Goal: Complete application form

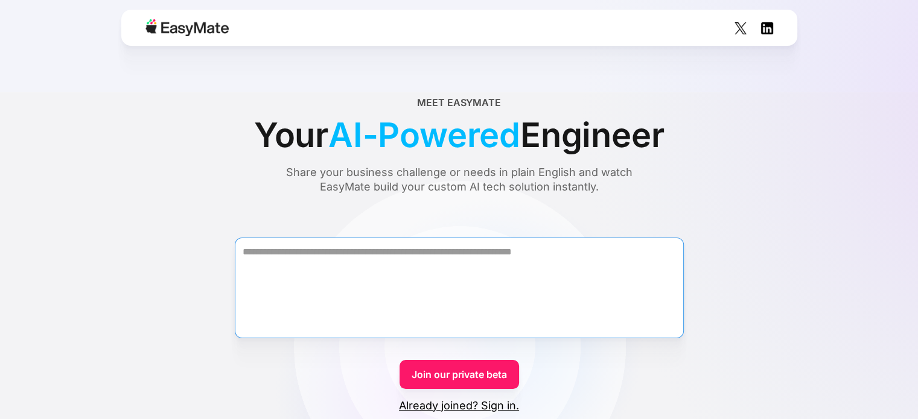
click at [387, 262] on textarea "Form" at bounding box center [459, 288] width 449 height 101
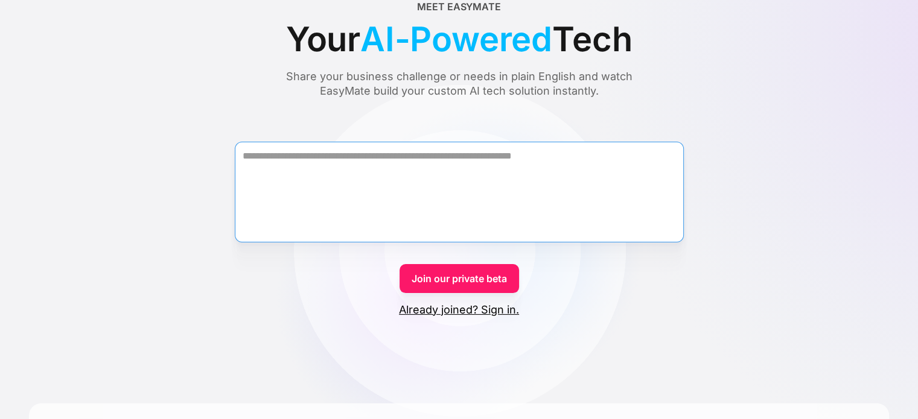
scroll to position [95, 0]
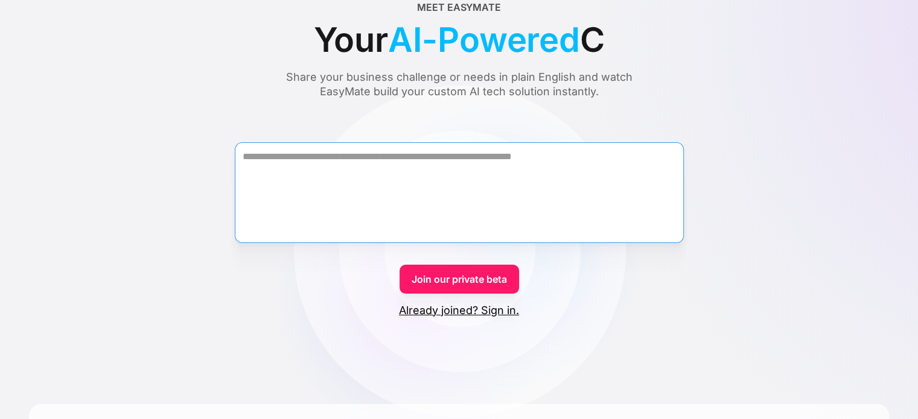
paste textarea "**********"
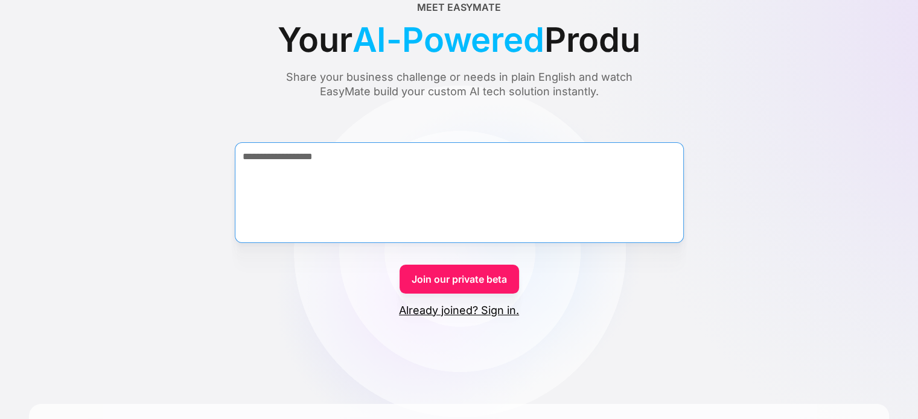
click at [356, 156] on textarea "**********" at bounding box center [459, 192] width 449 height 101
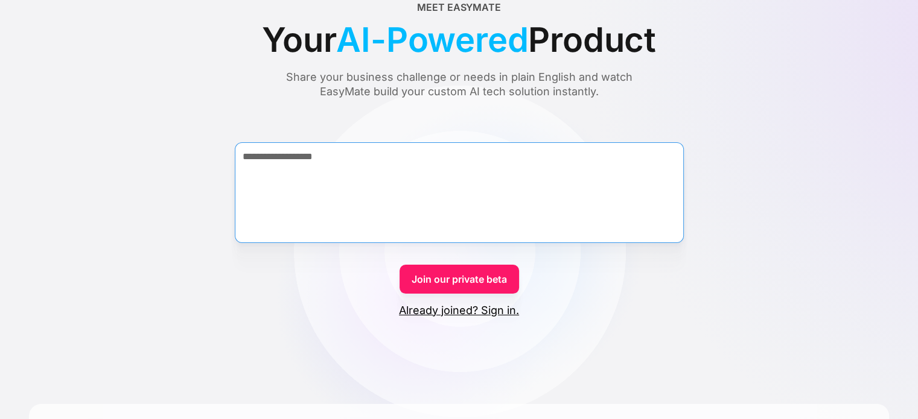
click at [356, 156] on textarea "**********" at bounding box center [459, 192] width 449 height 101
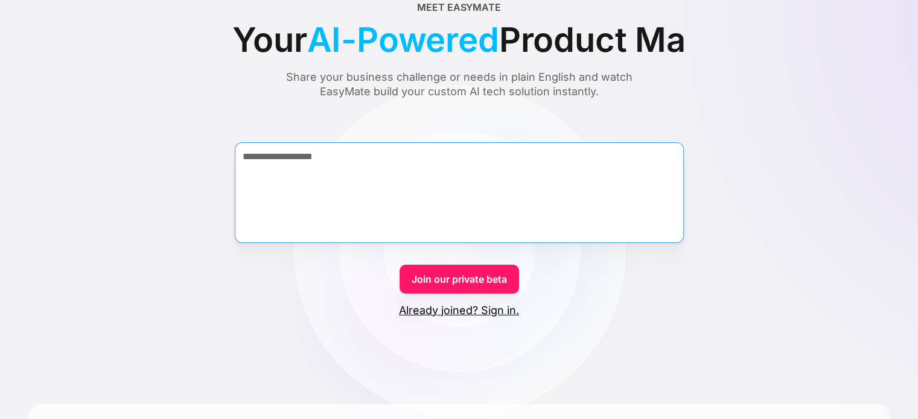
click at [355, 156] on textarea "**********" at bounding box center [459, 192] width 449 height 101
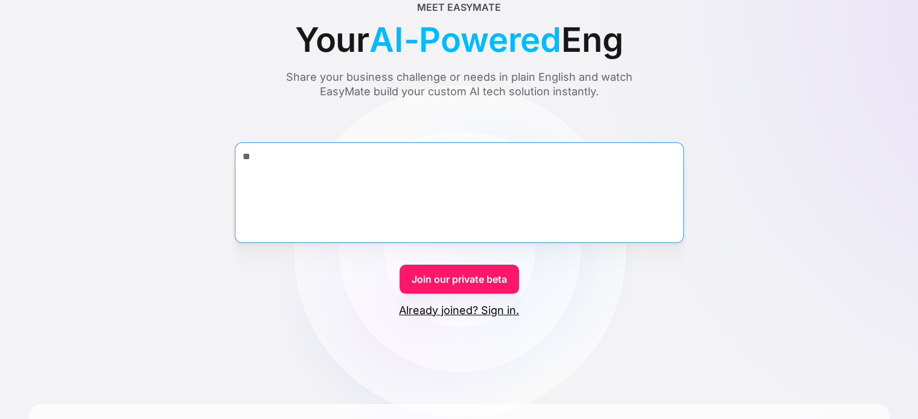
type textarea "*"
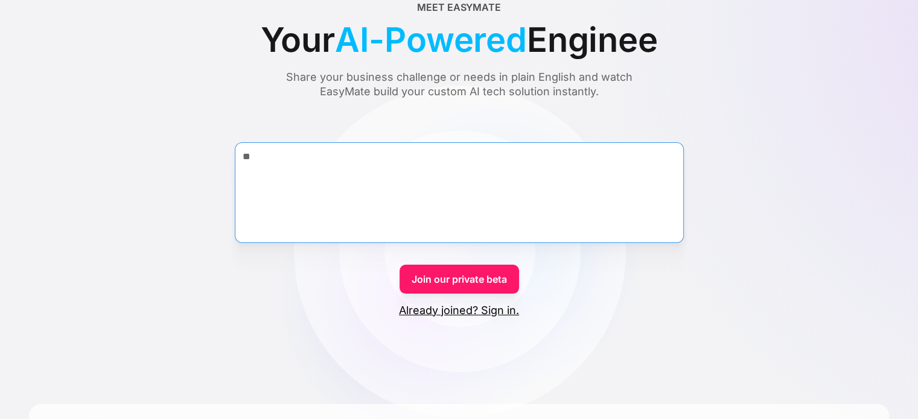
type textarea "*"
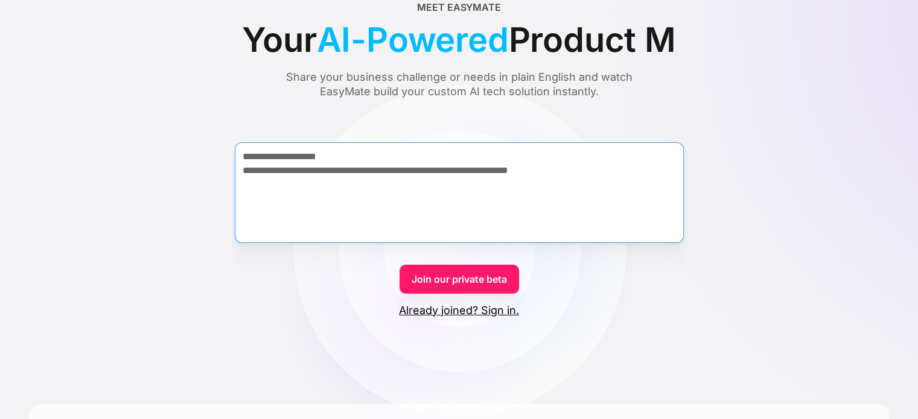
scroll to position [98, 0]
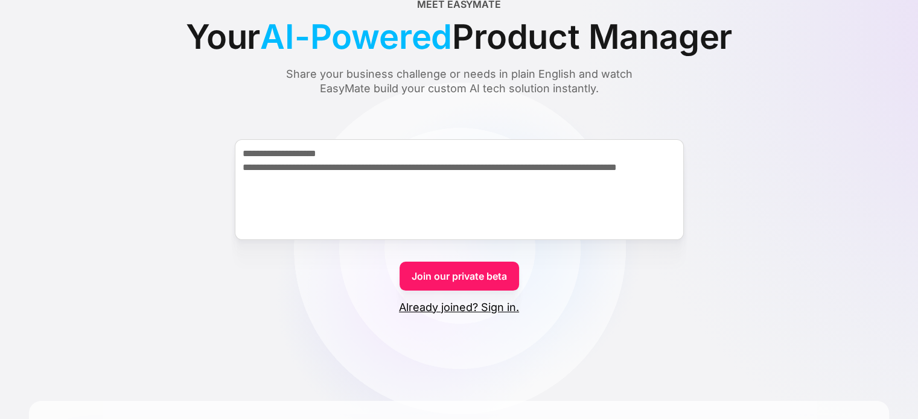
click at [462, 267] on link "Join our private beta" at bounding box center [458, 276] width 119 height 29
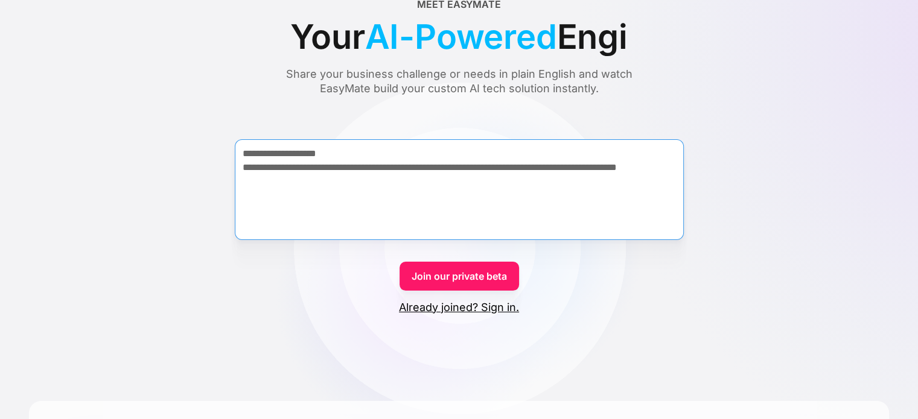
click at [447, 188] on textarea "**********" at bounding box center [459, 189] width 449 height 101
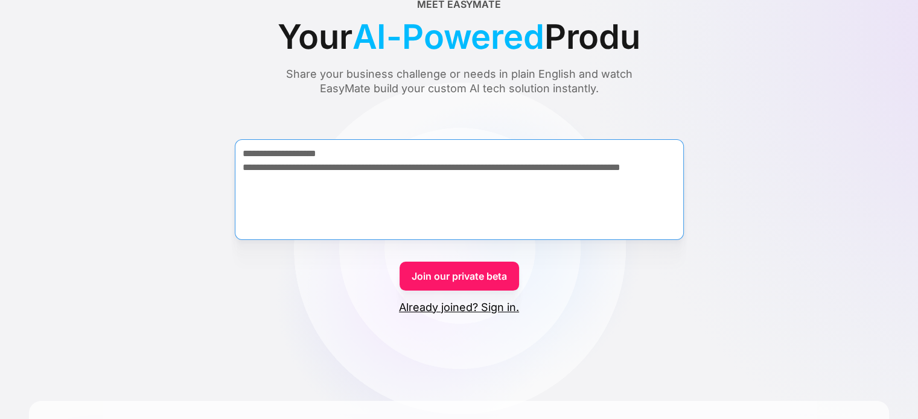
type textarea "**********"
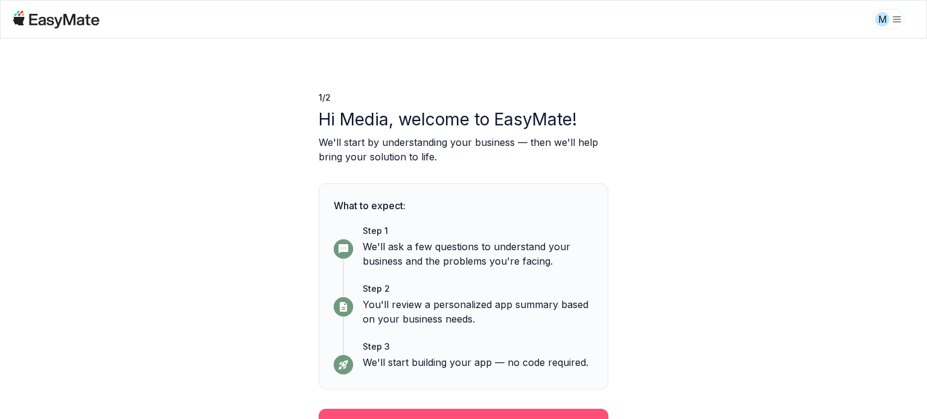
click at [509, 412] on button "Continue" at bounding box center [464, 424] width 290 height 31
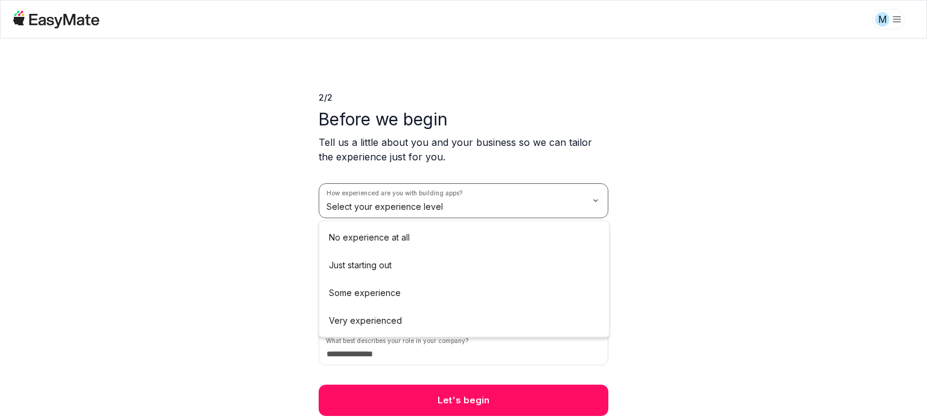
click at [361, 197] on html "M 2 / 2 Before we begin Tell us a little about you and your business so we can …" at bounding box center [463, 209] width 927 height 419
drag, startPoint x: 373, startPoint y: 270, endPoint x: 382, endPoint y: 290, distance: 22.4
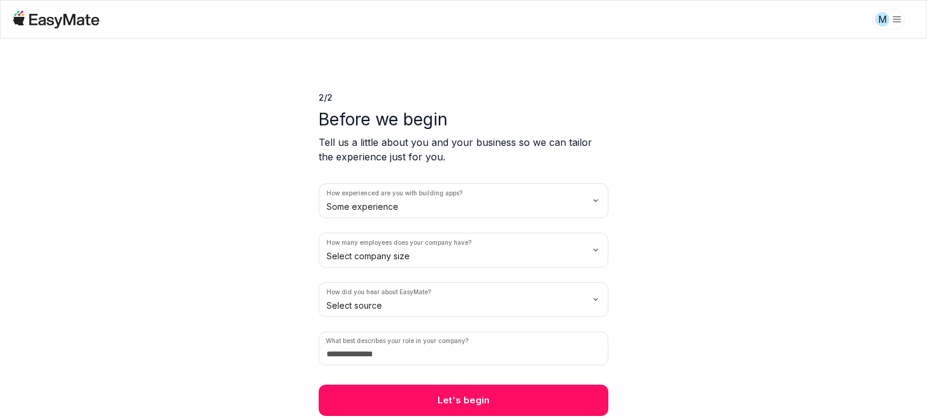
click at [382, 290] on html "M 2 / 2 Before we begin Tell us a little about you and your business so we can …" at bounding box center [463, 209] width 927 height 419
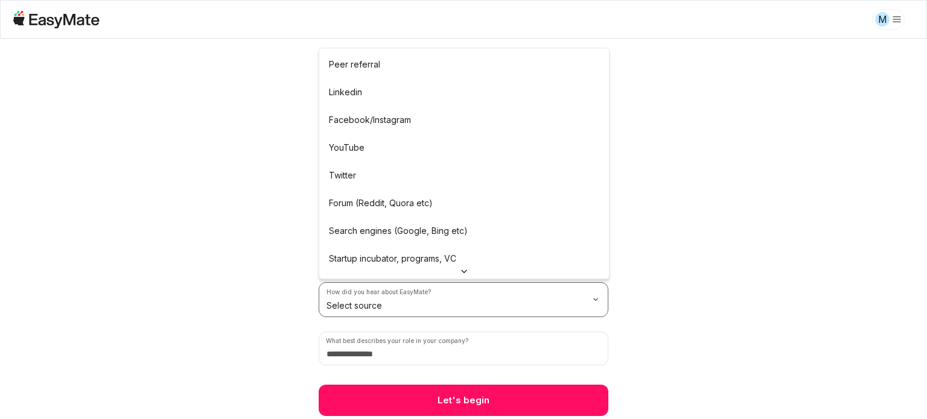
click at [256, 189] on html "M 2 / 2 Before we begin Tell us a little about you and your business so we can …" at bounding box center [463, 209] width 927 height 419
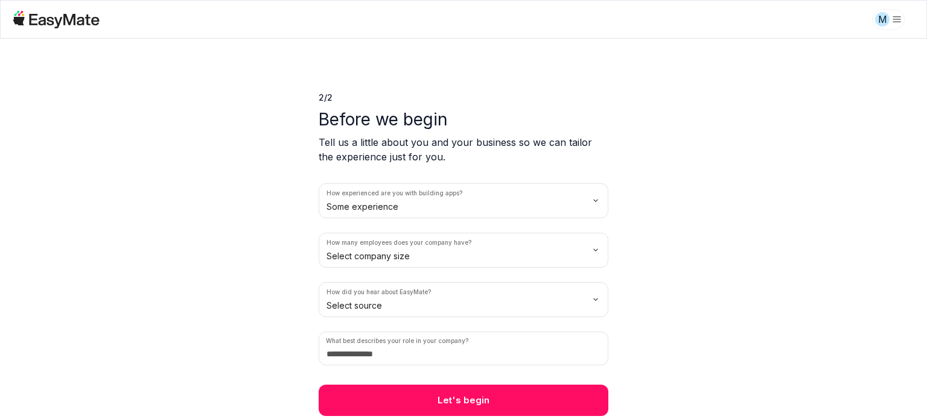
click at [375, 260] on html "M 2 / 2 Before we begin Tell us a little about you and your business so we can …" at bounding box center [463, 209] width 927 height 419
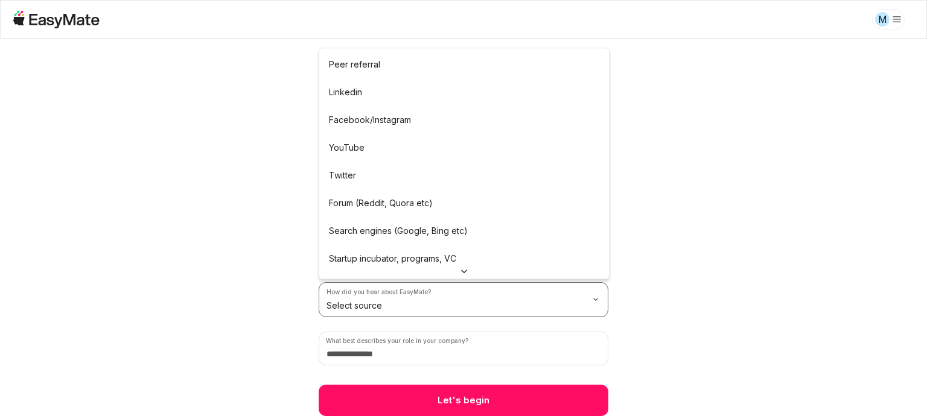
click at [383, 311] on html "M 2 / 2 Before we begin Tell us a little about you and your business so we can …" at bounding box center [463, 209] width 927 height 419
click at [651, 238] on html "M 2 / 2 Before we begin Tell us a little about you and your business so we can …" at bounding box center [463, 209] width 927 height 419
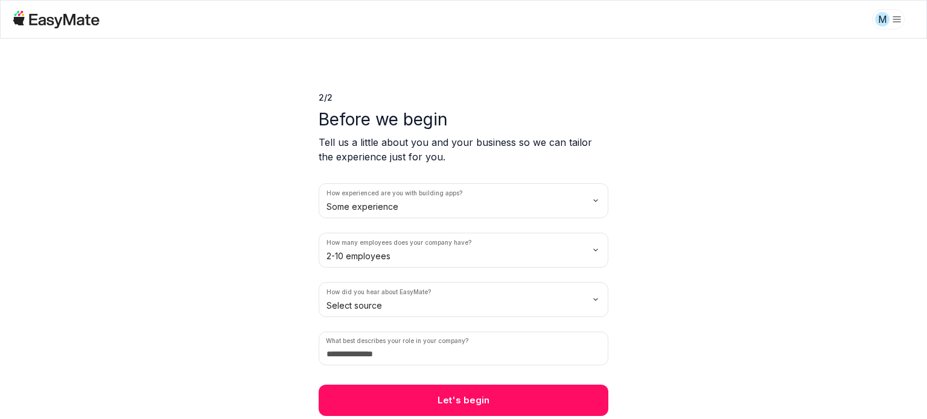
click at [580, 284] on html "M 2 / 2 Before we begin Tell us a little about you and your business so we can …" at bounding box center [463, 209] width 927 height 419
click at [492, 342] on input at bounding box center [464, 349] width 290 height 34
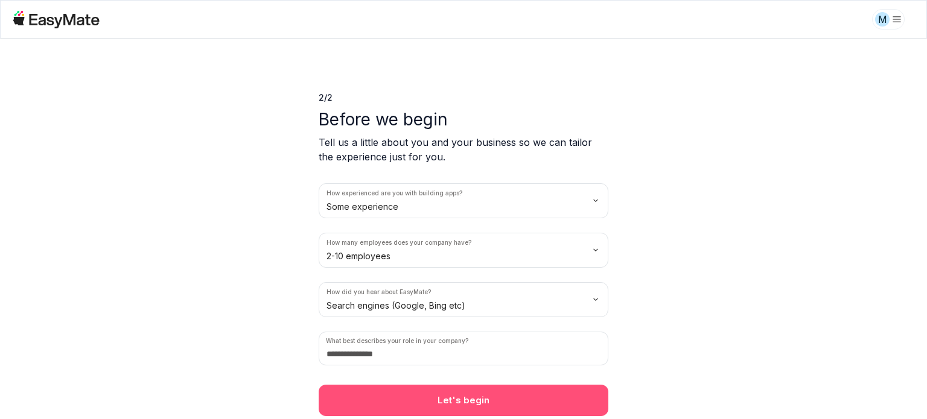
click at [500, 404] on button "Let's begin" at bounding box center [464, 400] width 290 height 31
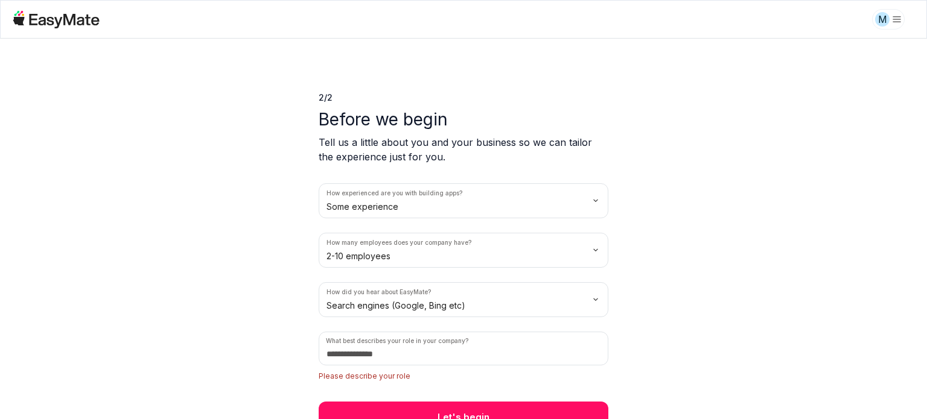
click at [491, 366] on div "What best describes your role in your company? Please describe your role" at bounding box center [464, 357] width 290 height 51
click at [491, 353] on input at bounding box center [464, 349] width 290 height 34
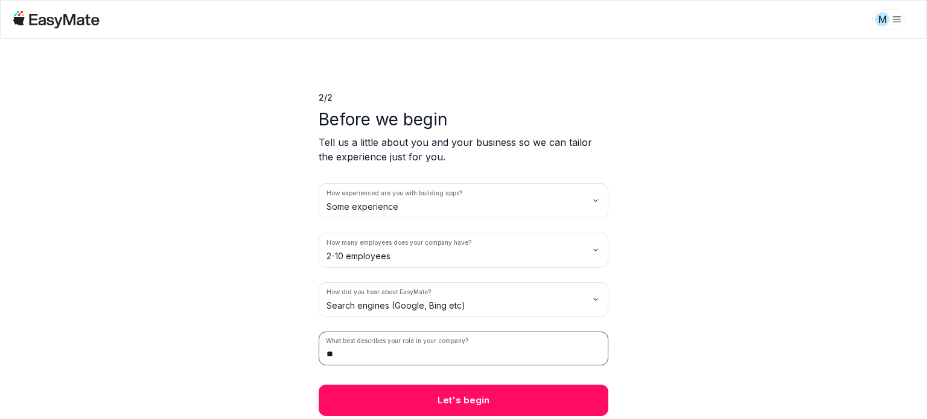
type input "*"
type input "*****"
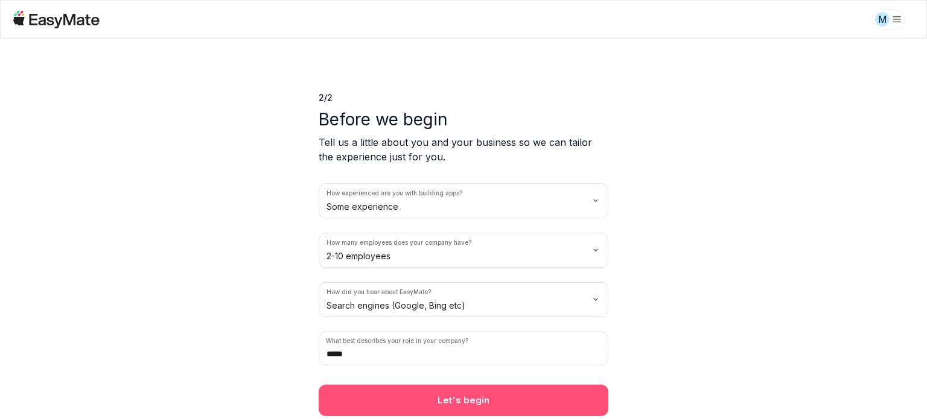
click at [447, 397] on button "Let's begin" at bounding box center [464, 400] width 290 height 31
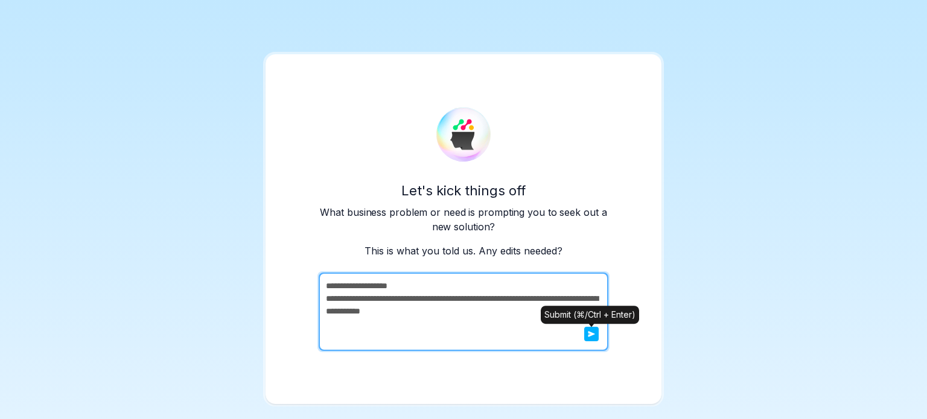
click at [589, 335] on icon "submit" at bounding box center [591, 334] width 7 height 6
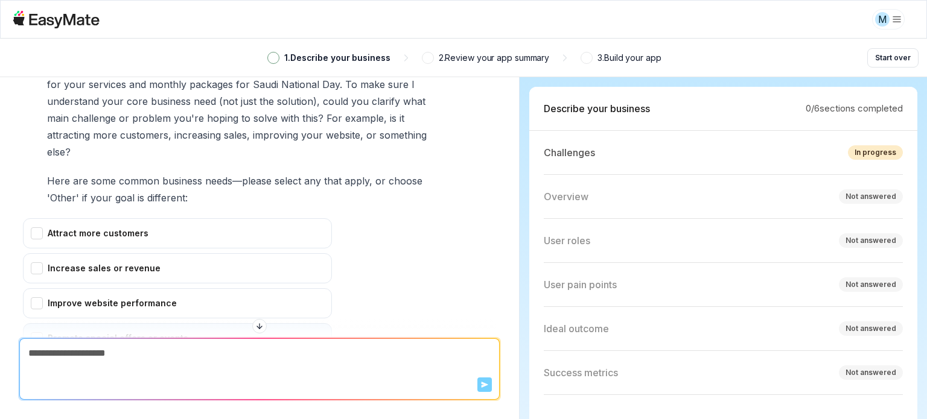
scroll to position [193, 0]
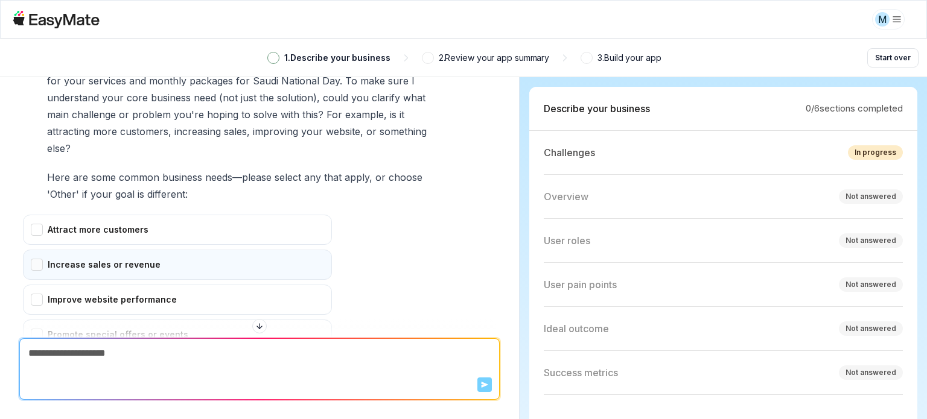
click at [51, 257] on div "Increase sales or revenue" at bounding box center [177, 265] width 309 height 30
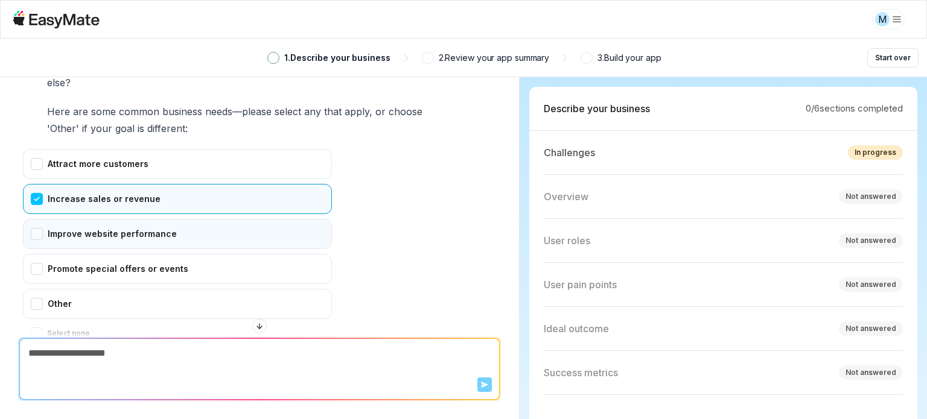
scroll to position [276, 0]
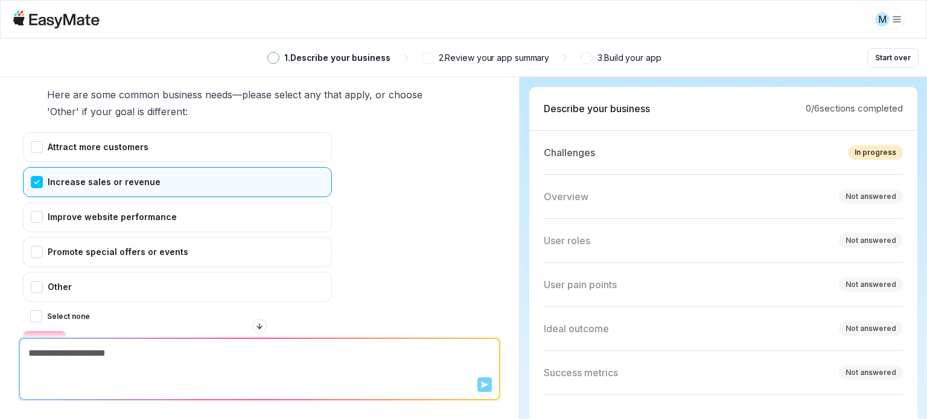
click at [35, 185] on div "Increase sales or revenue" at bounding box center [177, 182] width 309 height 30
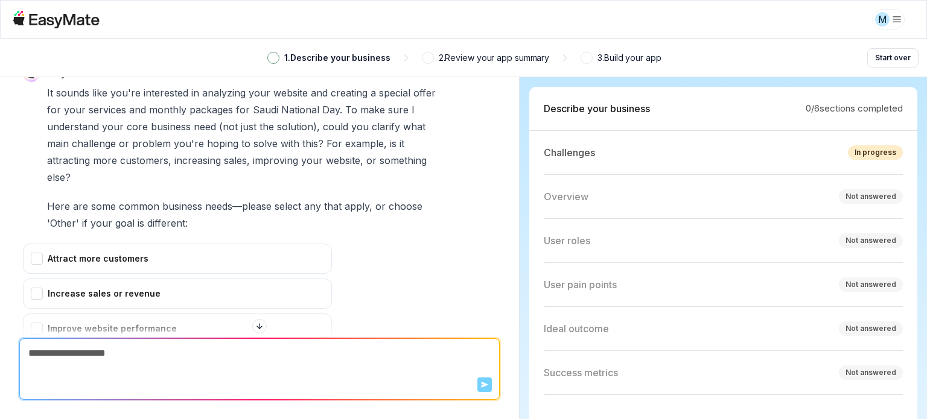
scroll to position [165, 0]
click at [65, 261] on div "Attract more customers" at bounding box center [177, 258] width 309 height 30
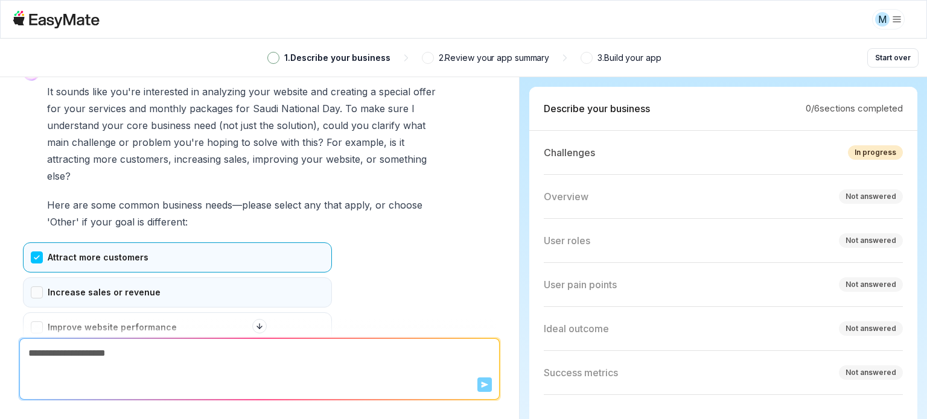
click at [81, 297] on div "Increase sales or revenue" at bounding box center [177, 293] width 309 height 30
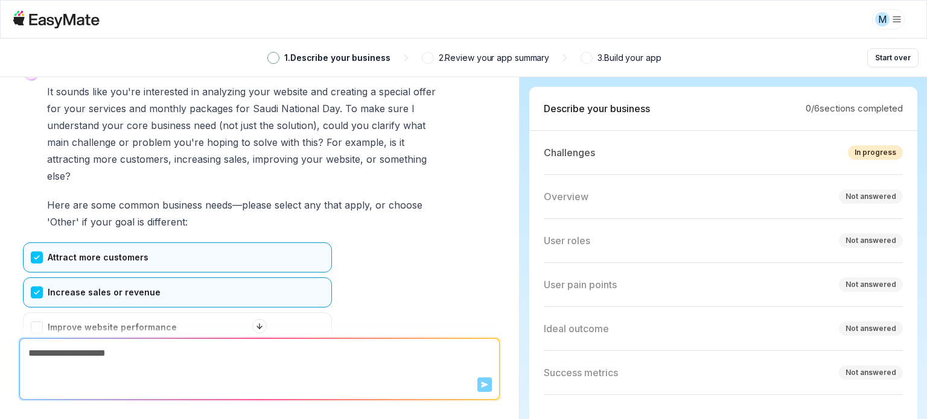
click at [86, 319] on div at bounding box center [259, 328] width 473 height 19
click at [91, 325] on div at bounding box center [259, 328] width 473 height 19
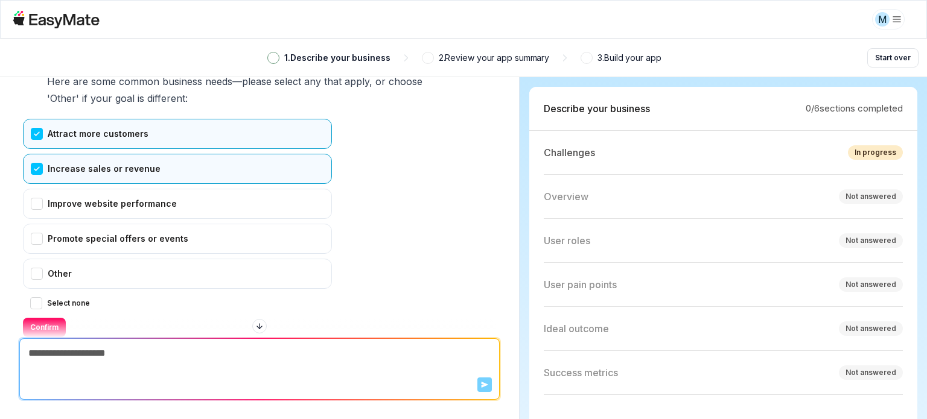
scroll to position [296, 0]
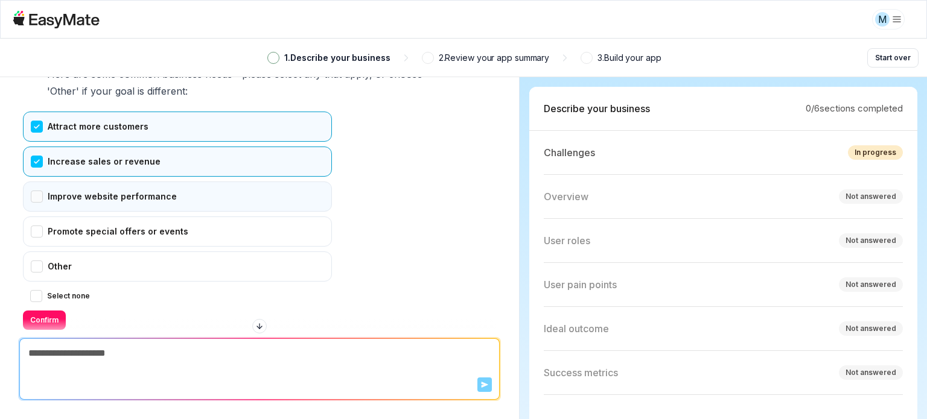
click at [109, 197] on div "Improve website performance" at bounding box center [177, 197] width 309 height 30
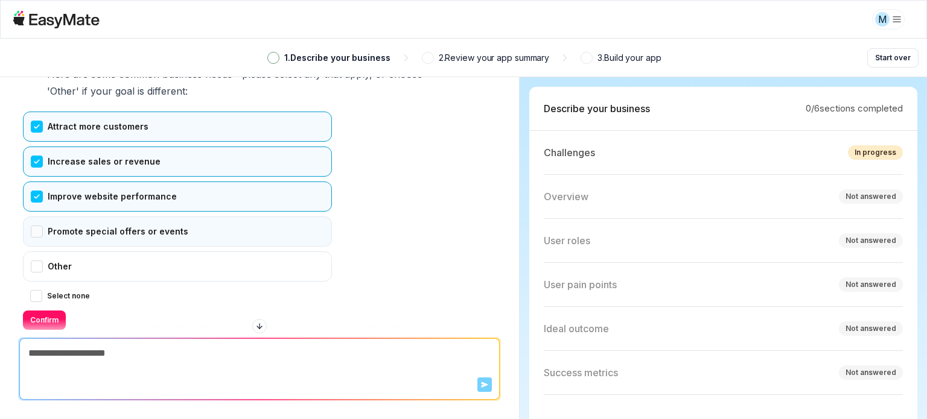
click at [102, 239] on div "Promote special offers or events" at bounding box center [177, 232] width 309 height 30
click at [56, 317] on button "Confirm" at bounding box center [44, 320] width 43 height 19
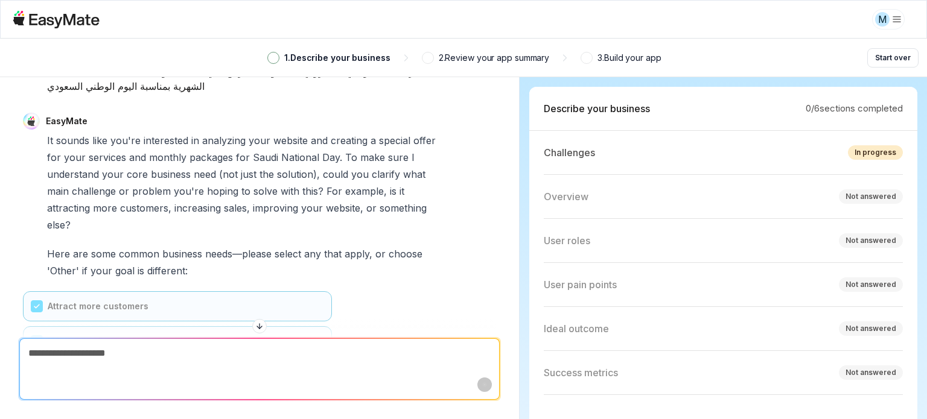
scroll to position [276, 0]
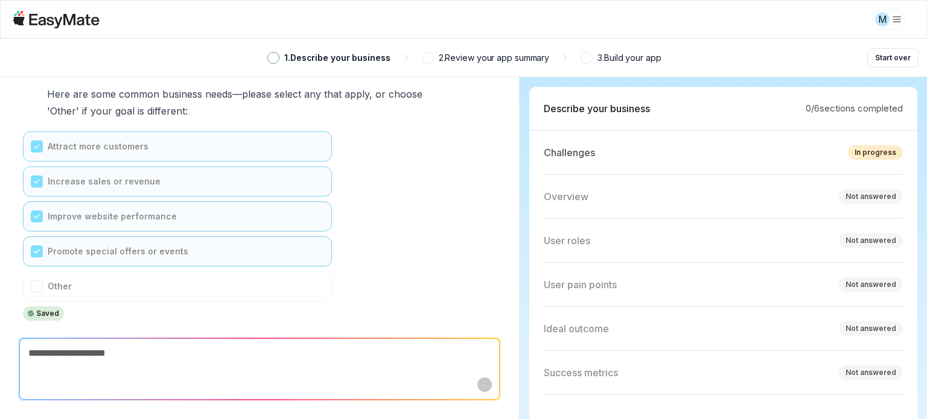
click at [594, 147] on p "Challenges" at bounding box center [569, 152] width 51 height 14
click at [743, 115] on div "Describe your business 0 / 6 sections completed" at bounding box center [723, 108] width 388 height 43
click at [874, 153] on div "In progress" at bounding box center [875, 152] width 42 height 11
click at [811, 195] on div "Overview Not answered" at bounding box center [723, 196] width 359 height 14
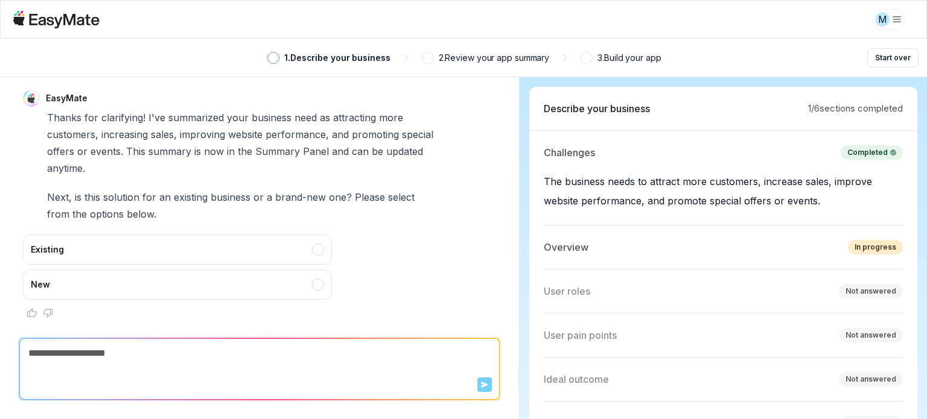
scroll to position [2, 0]
click at [84, 109] on span "for" at bounding box center [91, 117] width 14 height 17
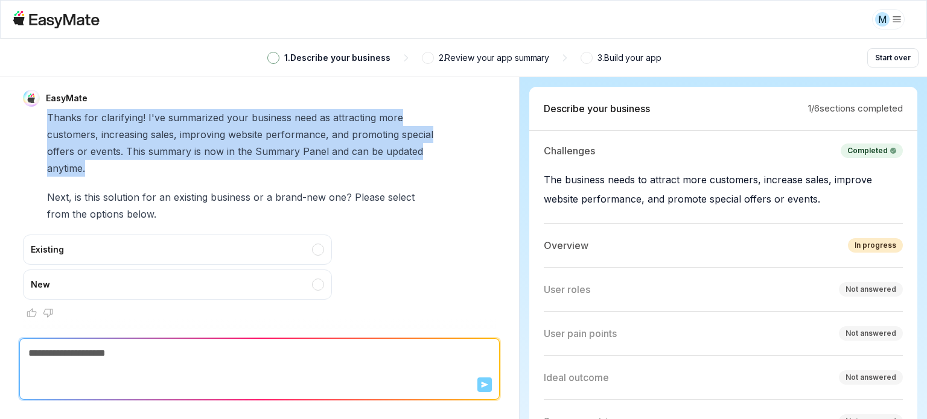
click at [84, 109] on span "for" at bounding box center [91, 117] width 14 height 17
click at [75, 91] on div at bounding box center [75, 91] width 0 height 0
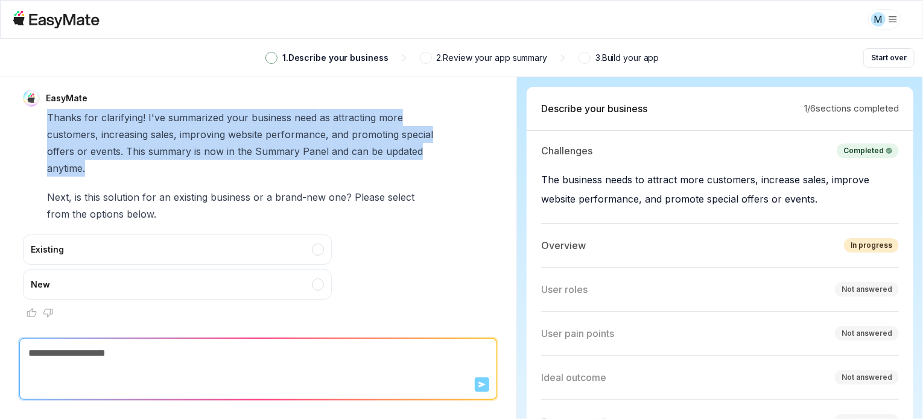
click at [65, 122] on span "Thanks" at bounding box center [64, 117] width 34 height 17
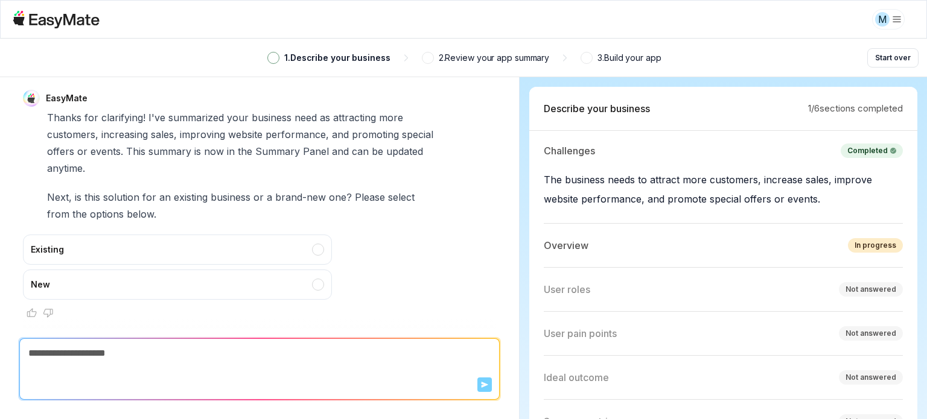
click at [121, 194] on span "solution" at bounding box center [121, 197] width 36 height 17
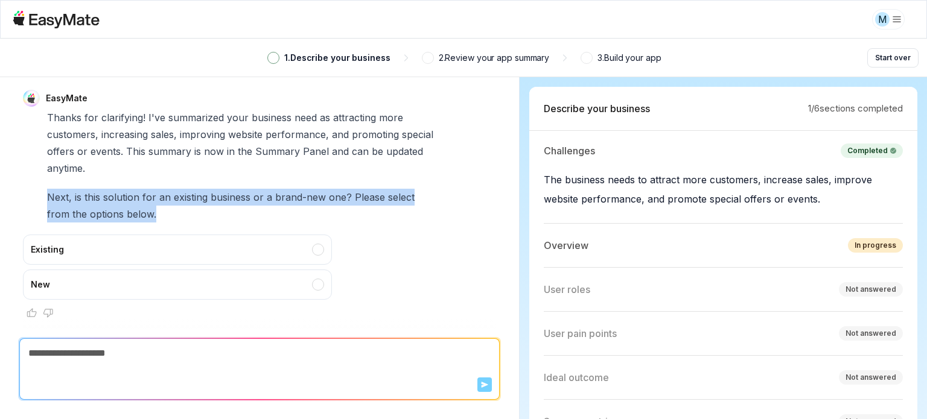
click at [113, 170] on div at bounding box center [113, 170] width 0 height 0
click at [121, 197] on span "solution" at bounding box center [121, 197] width 36 height 17
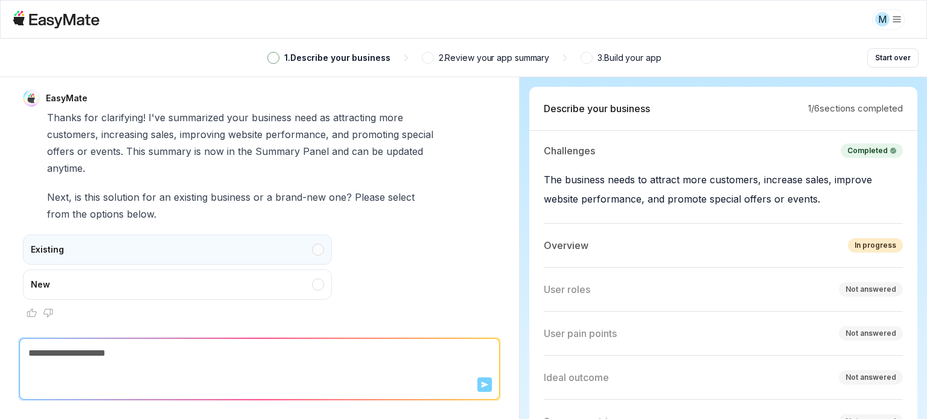
click at [96, 243] on div "Existing" at bounding box center [177, 250] width 309 height 30
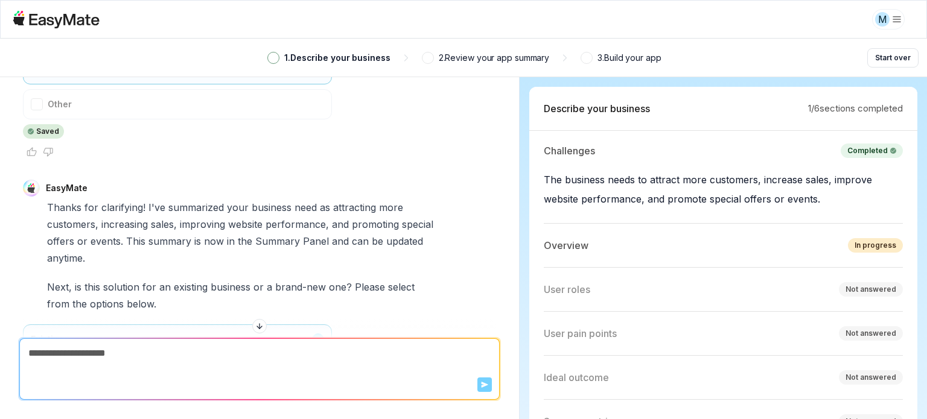
scroll to position [672, 0]
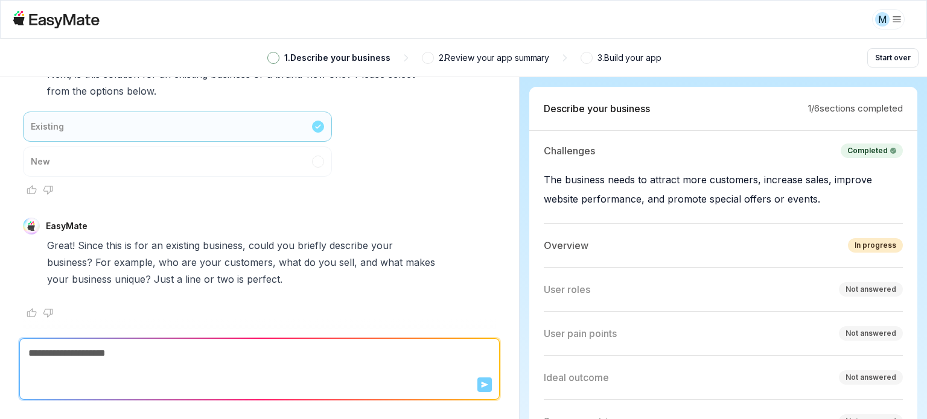
click at [157, 246] on span "an" at bounding box center [156, 245] width 11 height 17
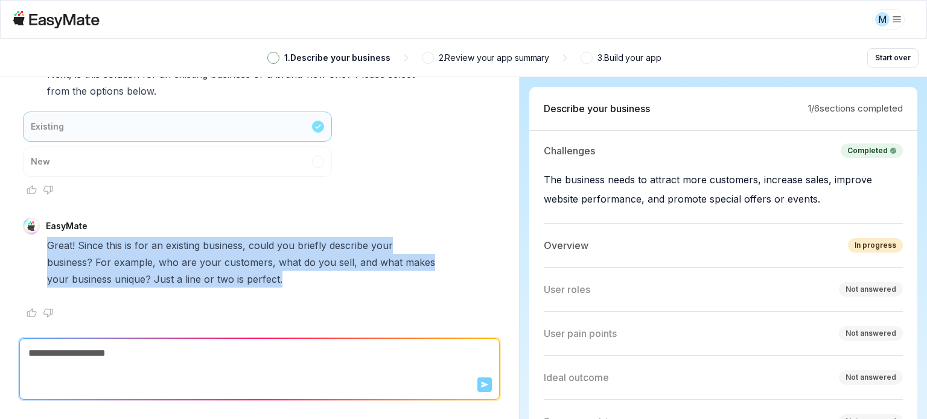
click at [157, 246] on span "an" at bounding box center [156, 245] width 11 height 17
click at [149, 218] on div at bounding box center [149, 218] width 0 height 0
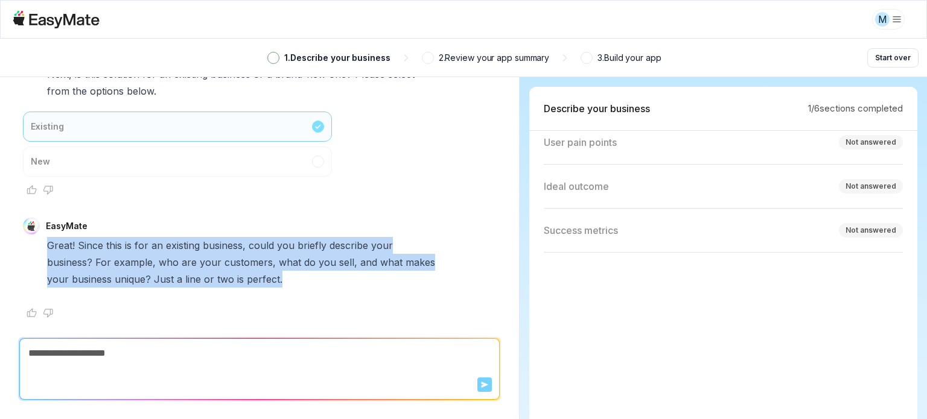
scroll to position [0, 0]
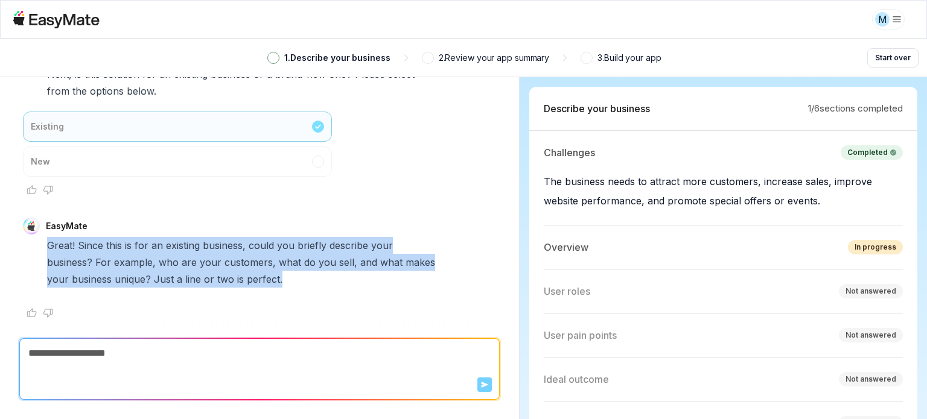
click at [17, 27] on icon at bounding box center [56, 19] width 87 height 17
type textarea "*"
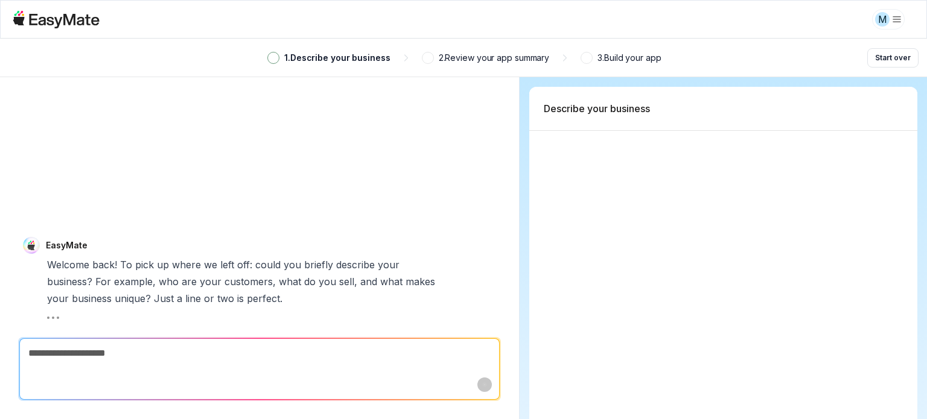
type textarea "*"
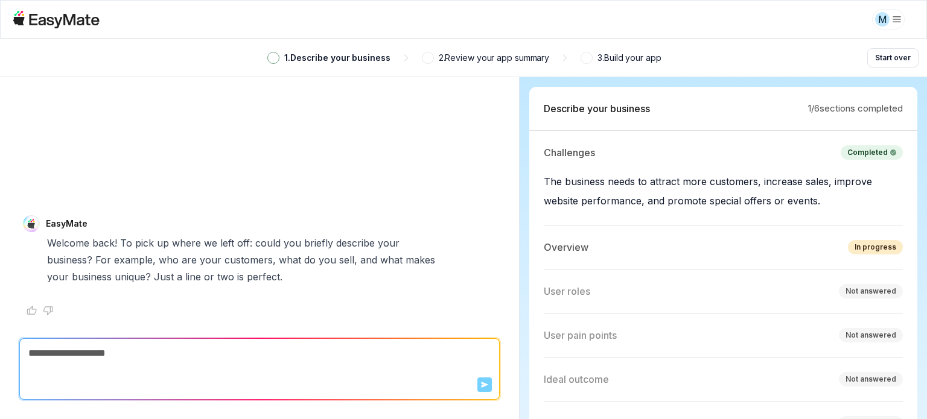
scroll to position [2, 0]
click at [584, 99] on div "Describe your business 1 / 6 sections completed" at bounding box center [723, 108] width 388 height 43
click at [600, 114] on p "Describe your business" at bounding box center [597, 108] width 106 height 14
click at [557, 201] on p "The business needs to attract more customers, increase sales, improve website p…" at bounding box center [723, 189] width 359 height 39
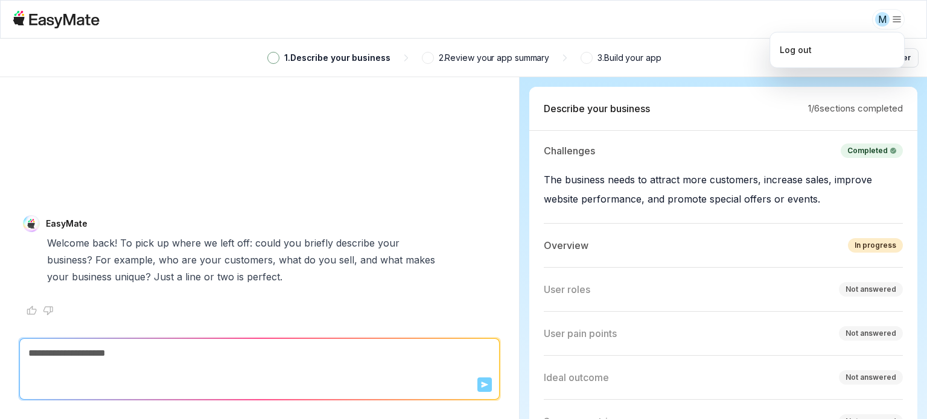
click at [892, 21] on html "M 1 . Describe your business 2 . Review your app summary 3 . Build your app Sta…" at bounding box center [463, 209] width 927 height 419
click at [253, 254] on html "M 1 . Describe your business 2 . Review your app summary 3 . Build your app Sta…" at bounding box center [463, 209] width 927 height 419
click at [799, 104] on div "Describe your business 1 / 6 sections completed" at bounding box center [723, 108] width 388 height 43
click at [784, 179] on p "The business needs to attract more customers, increase sales, improve website p…" at bounding box center [723, 189] width 359 height 39
